Goal: Task Accomplishment & Management: Manage account settings

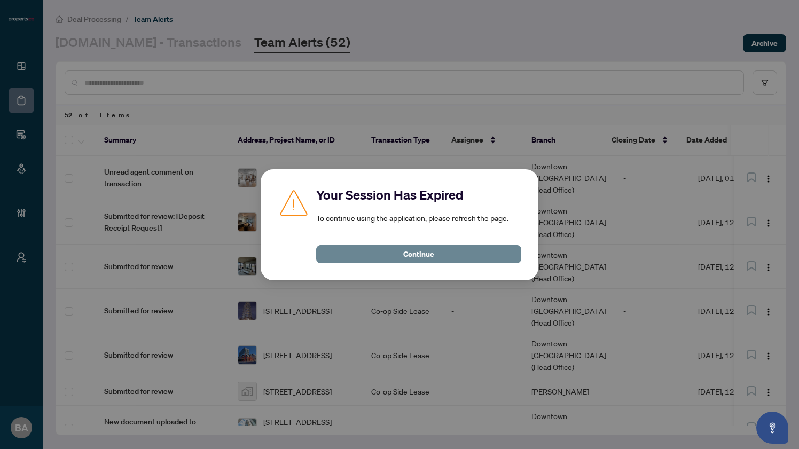
click at [415, 250] on span "Continue" at bounding box center [418, 254] width 31 height 17
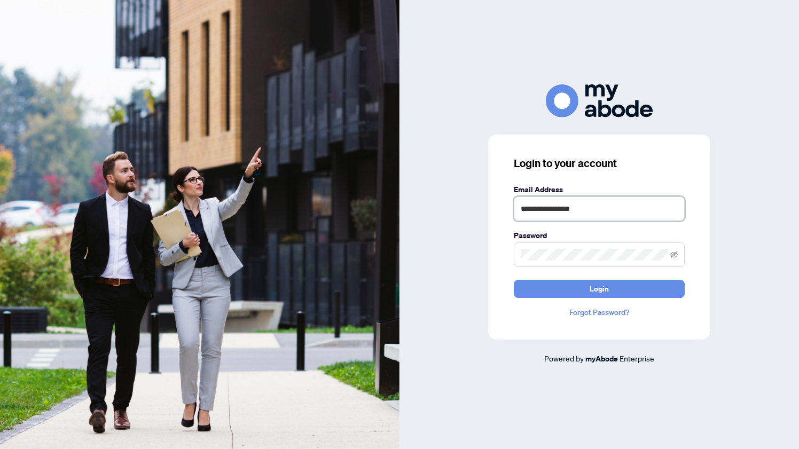
click at [604, 213] on input "**********" at bounding box center [599, 209] width 171 height 25
type input "**********"
click at [606, 287] on span "Login" at bounding box center [599, 288] width 19 height 17
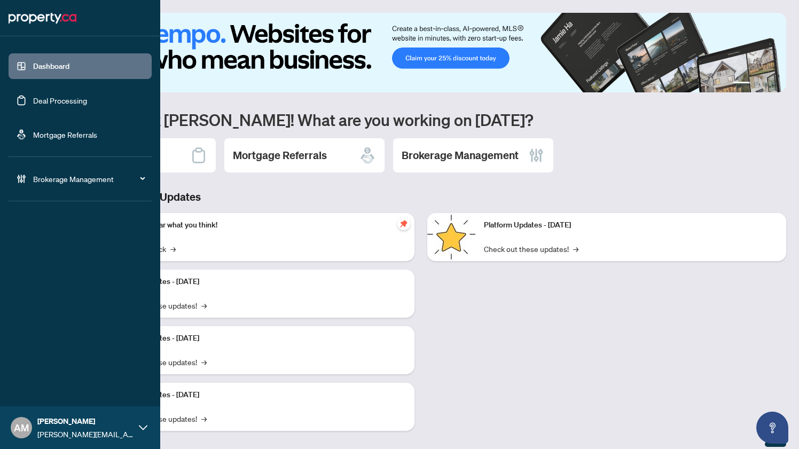
click at [52, 134] on link "Mortgage Referrals" at bounding box center [65, 135] width 64 height 10
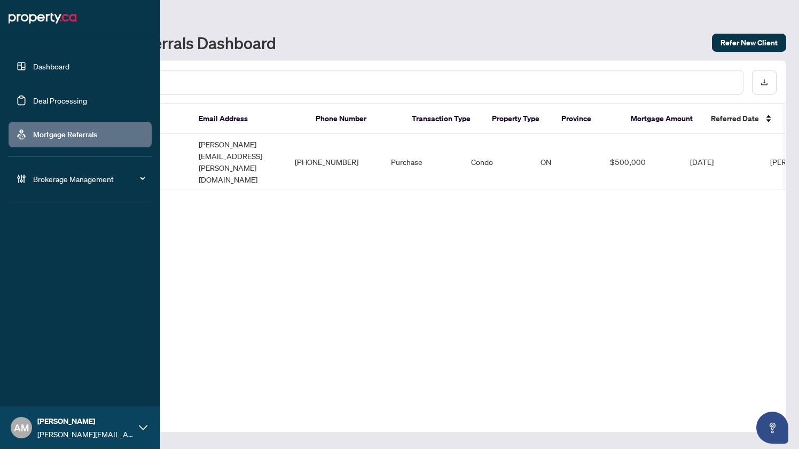
click at [54, 176] on span "Brokerage Management" at bounding box center [88, 179] width 111 height 12
click at [44, 253] on link "Manage Agents" at bounding box center [48, 256] width 53 height 10
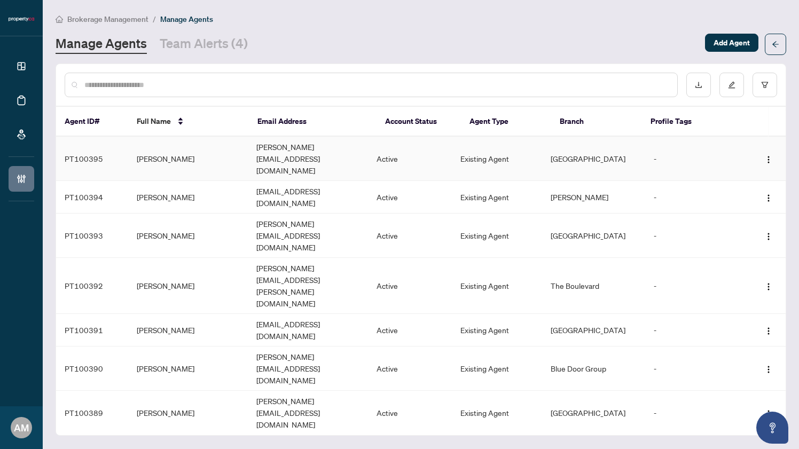
click at [430, 145] on td "Active" at bounding box center [410, 159] width 84 height 44
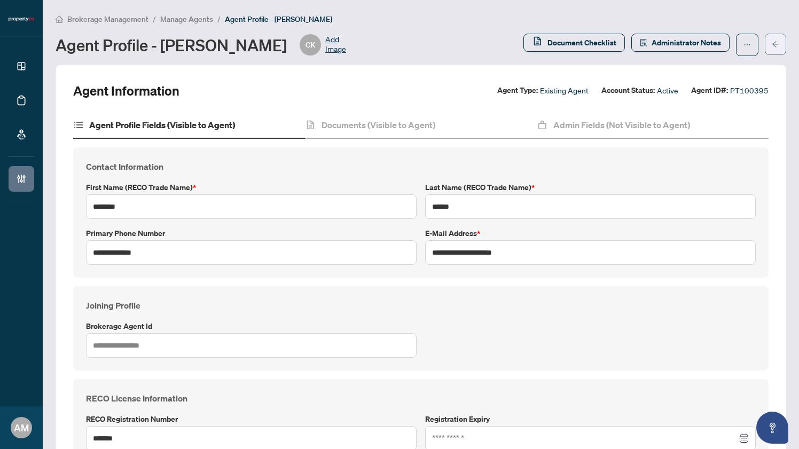
click at [779, 43] on button "button" at bounding box center [775, 44] width 21 height 21
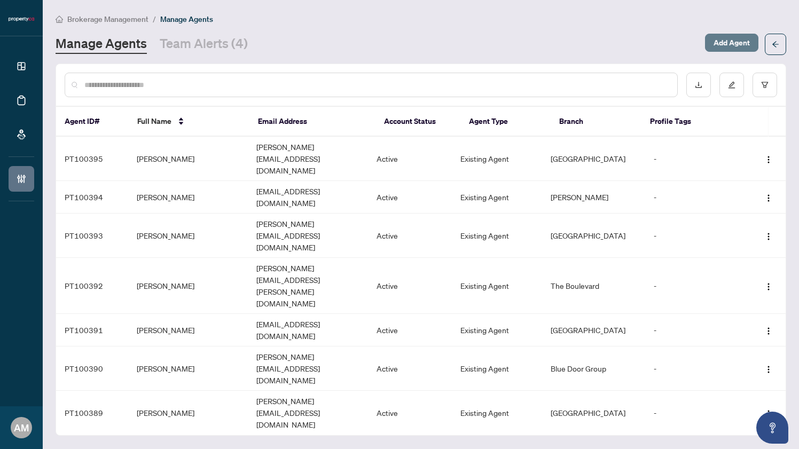
click at [716, 42] on span "Add Agent" at bounding box center [732, 42] width 36 height 17
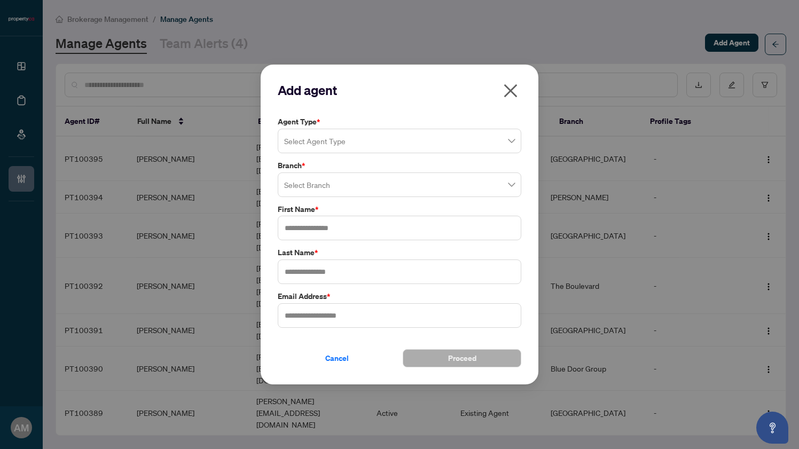
click at [513, 88] on icon "close" at bounding box center [510, 90] width 13 height 13
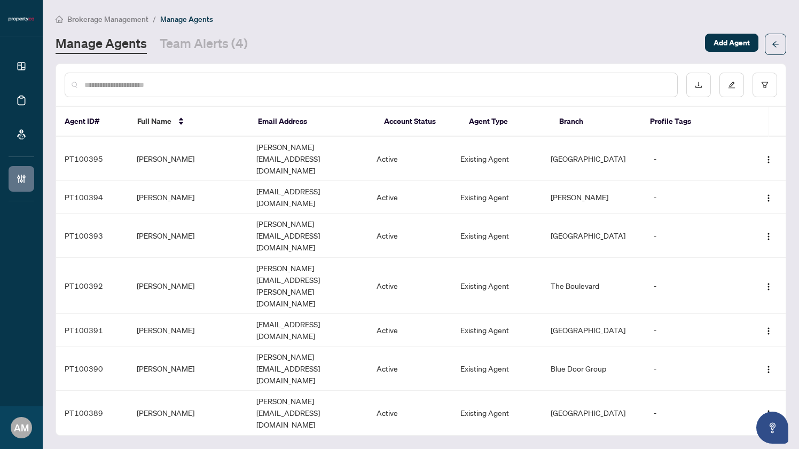
click at [377, 29] on div "Brokerage Management / Manage Agents Manage Agents Team Alerts (4) Add Agent" at bounding box center [421, 34] width 731 height 42
